Goal: Task Accomplishment & Management: Manage account settings

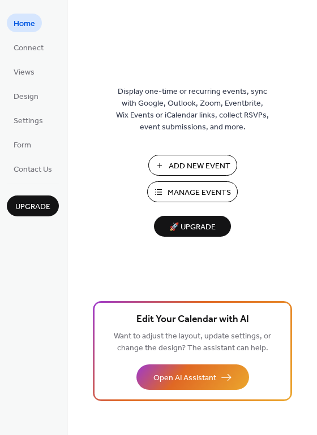
click at [212, 187] on span "Manage Events" at bounding box center [198, 193] width 63 height 12
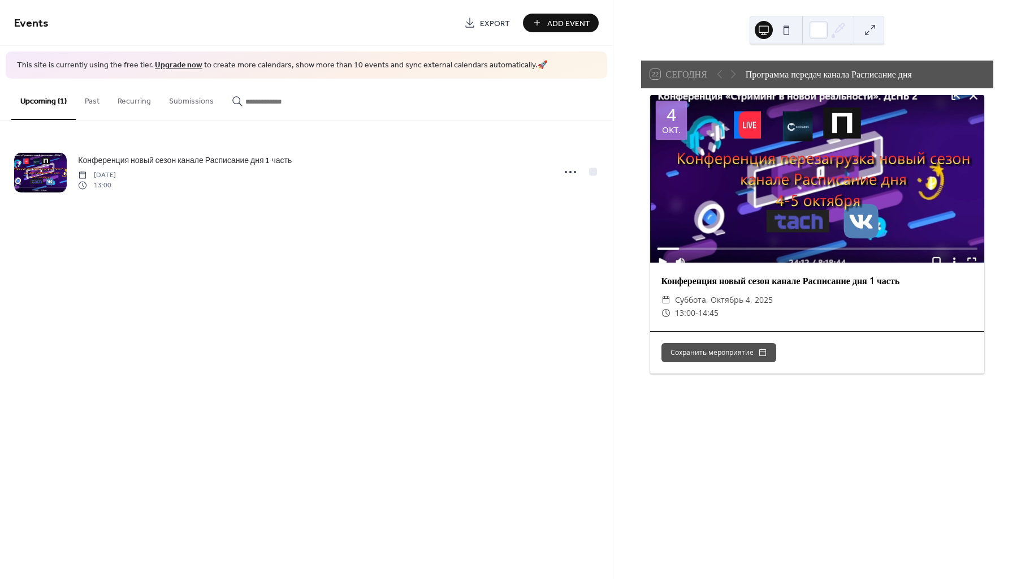
click at [703, 274] on div "Конференция новый сезон канале Расписание дня 1 часть" at bounding box center [817, 281] width 334 height 14
click at [681, 276] on div "Конференция новый сезон канале Расписание дня 1 часть" at bounding box center [817, 281] width 334 height 14
drag, startPoint x: 658, startPoint y: 278, endPoint x: 727, endPoint y: 280, distance: 69.0
click at [727, 280] on div "Конференция новый сезон канале Расписание дня 1 часть" at bounding box center [817, 281] width 334 height 14
